Goal: Task Accomplishment & Management: Manage account settings

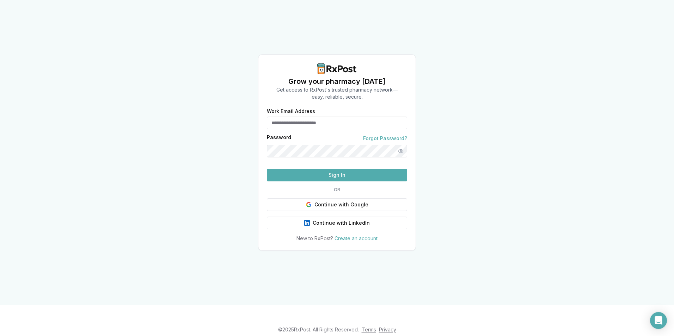
click at [287, 117] on input "Work Email Address" at bounding box center [337, 123] width 140 height 13
type input "**********"
click at [357, 181] on button "Sign In" at bounding box center [337, 175] width 140 height 13
click at [38, 84] on div "**********" at bounding box center [337, 152] width 674 height 305
click at [0, 90] on html "**********" at bounding box center [337, 168] width 674 height 336
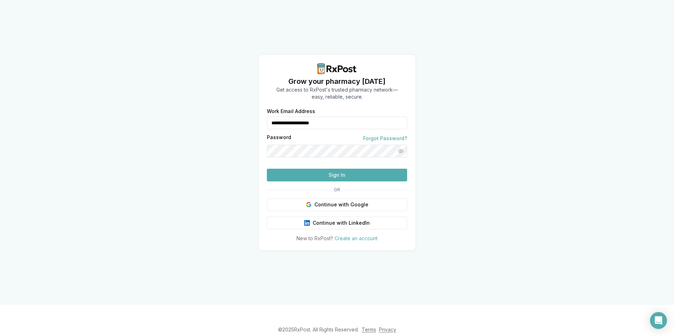
click at [347, 181] on button "Sign In" at bounding box center [337, 175] width 140 height 13
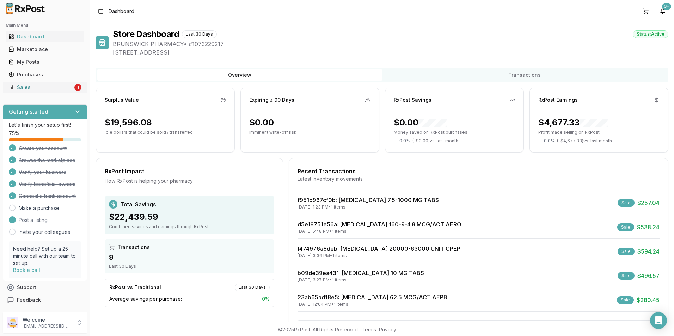
click at [55, 87] on div "Sales" at bounding box center [40, 87] width 64 height 7
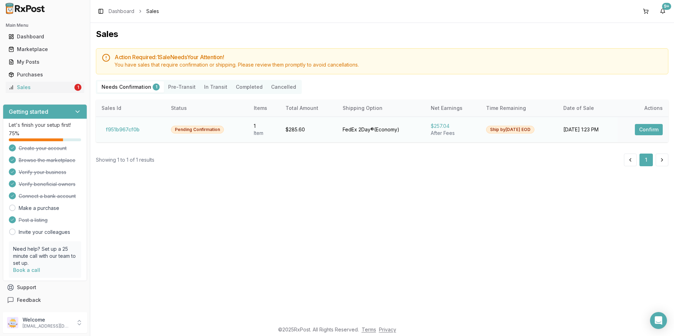
click at [648, 131] on button "Confirm" at bounding box center [649, 129] width 28 height 11
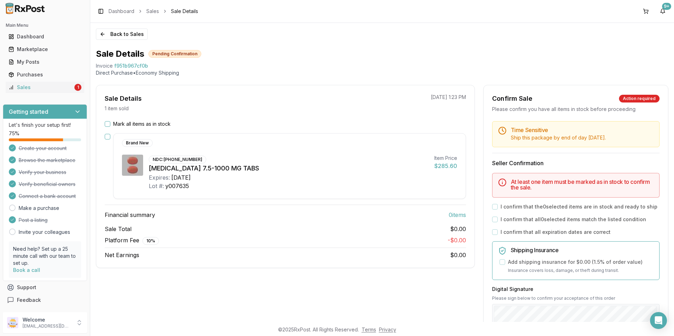
click at [109, 123] on button "Mark all items as in stock" at bounding box center [108, 124] width 6 height 6
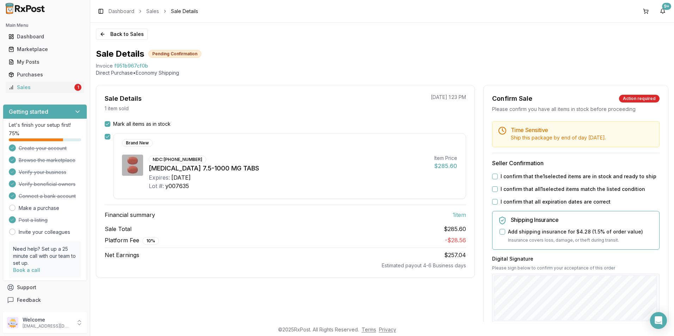
drag, startPoint x: 491, startPoint y: 178, endPoint x: 494, endPoint y: 180, distance: 3.7
click at [492, 178] on button "I confirm that the 1 selected items are in stock and ready to ship" at bounding box center [495, 177] width 6 height 6
click at [494, 192] on div "I confirm that all 1 selected items match the listed condition" at bounding box center [575, 189] width 167 height 7
drag, startPoint x: 491, startPoint y: 187, endPoint x: 495, endPoint y: 191, distance: 6.2
click at [494, 190] on button "I confirm that all 1 selected items match the listed condition" at bounding box center [495, 189] width 6 height 6
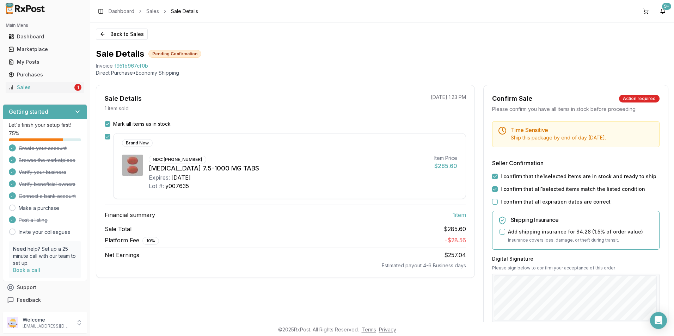
click at [493, 205] on div "I confirm that all expiration dates are correct" at bounding box center [575, 201] width 167 height 7
click at [492, 203] on button "I confirm that all expiration dates are correct" at bounding box center [495, 202] width 6 height 6
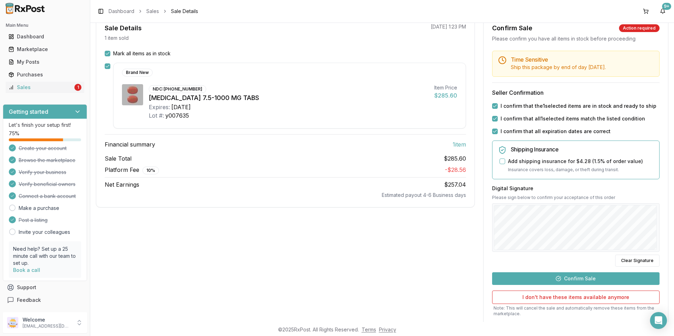
click at [589, 276] on button "Confirm Sale" at bounding box center [575, 278] width 167 height 13
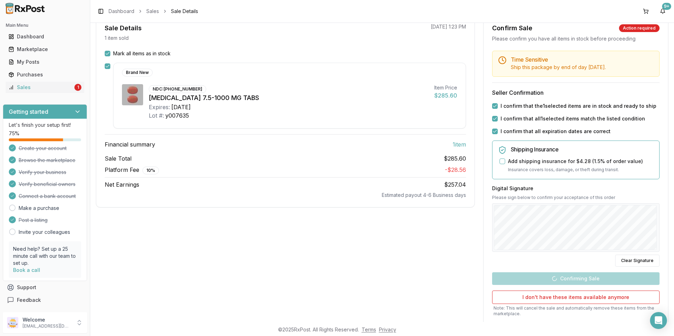
scroll to position [23, 0]
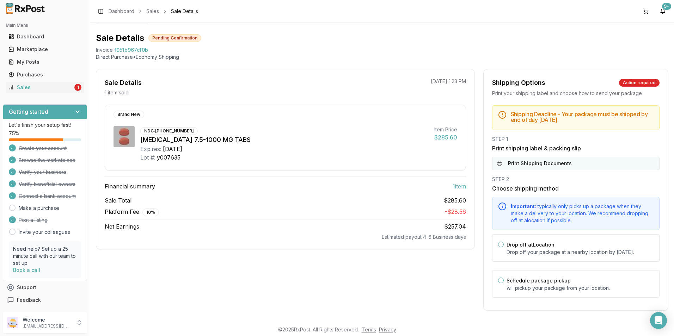
click at [524, 159] on button "Print Shipping Documents" at bounding box center [575, 163] width 167 height 13
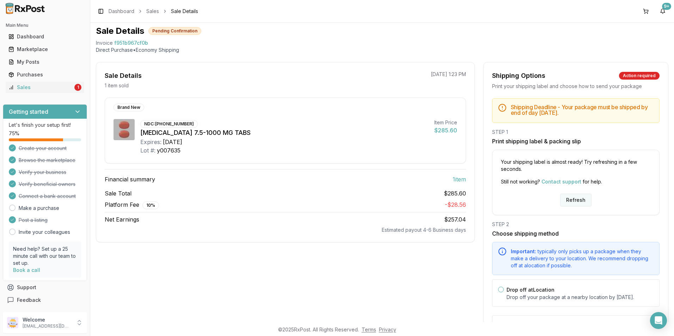
click at [568, 196] on button "Refresh" at bounding box center [575, 200] width 31 height 13
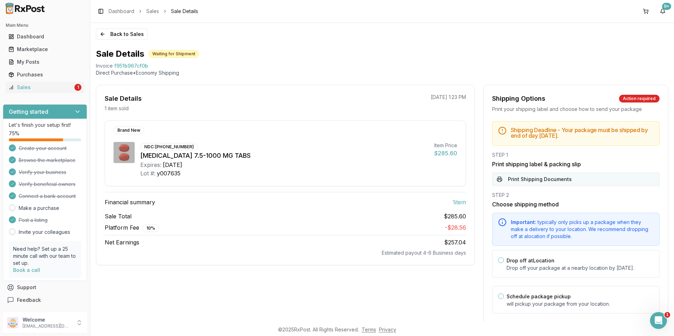
click at [544, 179] on button "Print Shipping Documents" at bounding box center [575, 179] width 167 height 13
click at [50, 320] on p "Welcome" at bounding box center [47, 319] width 49 height 7
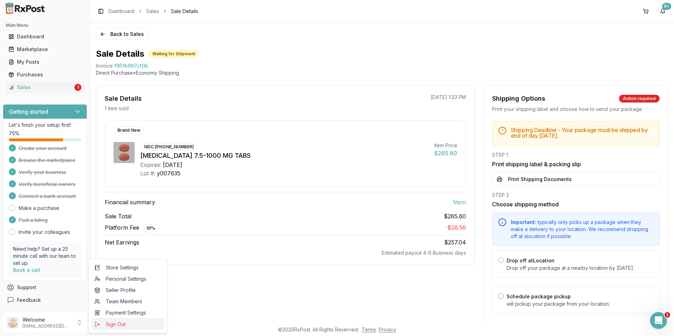
click at [119, 328] on button "Sign Out" at bounding box center [128, 324] width 73 height 12
